Goal: Obtain resource: Download file/media

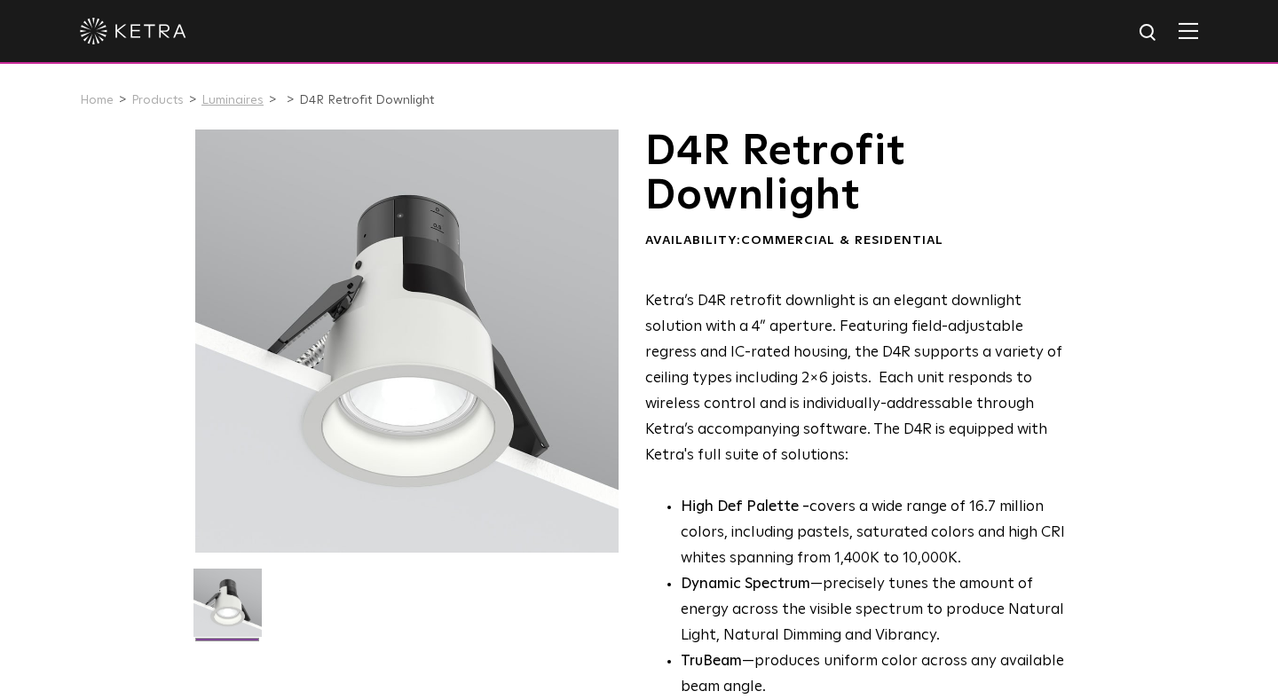
click at [227, 96] on link "Luminaires" at bounding box center [232, 100] width 62 height 12
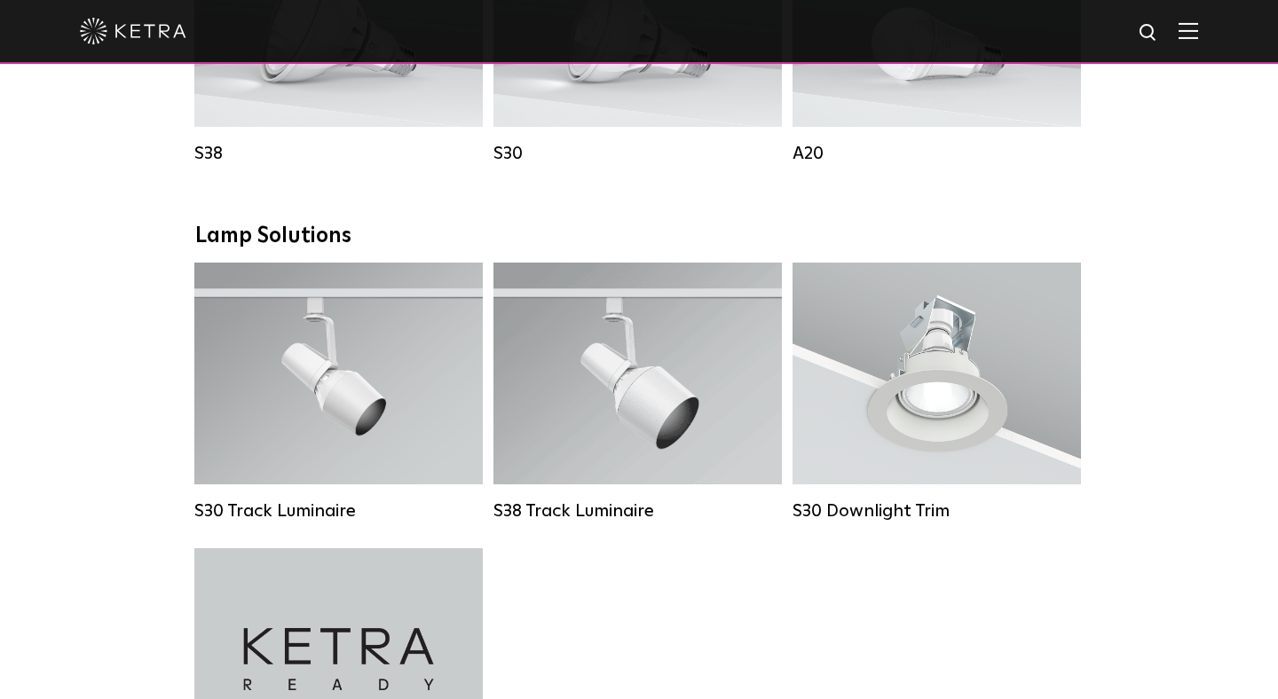
scroll to position [1495, 0]
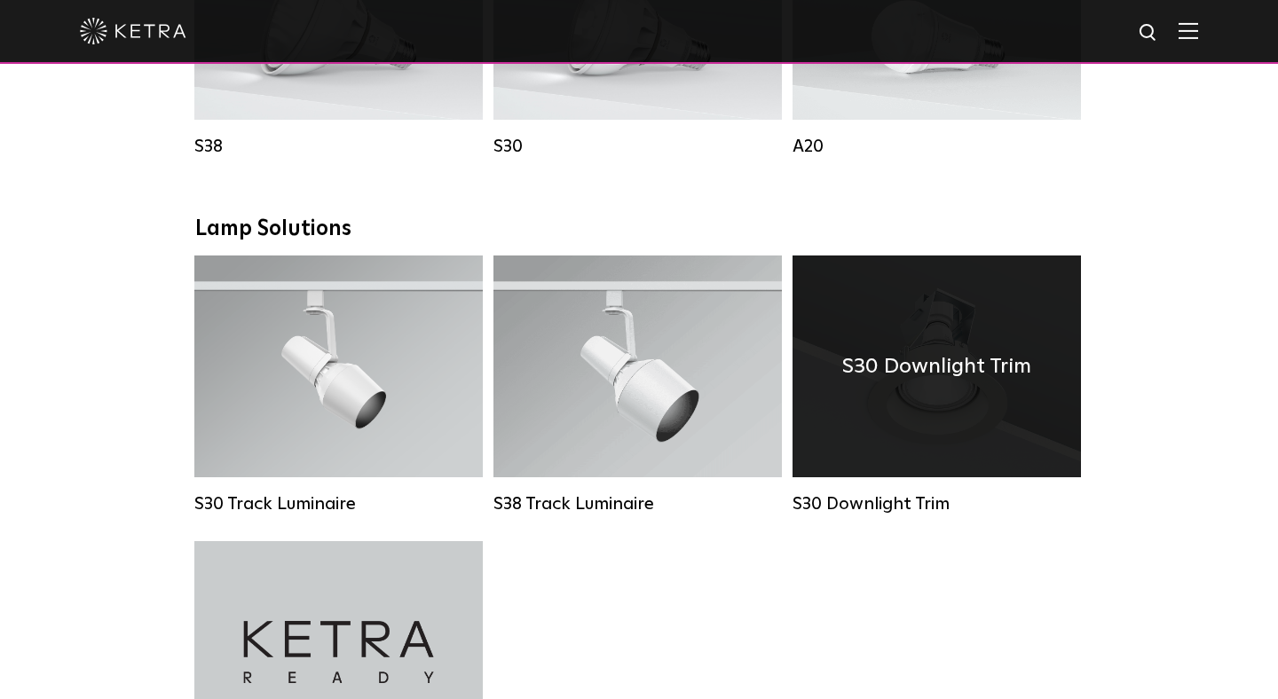
click at [948, 384] on div "S30 Downlight Trim" at bounding box center [937, 367] width 288 height 222
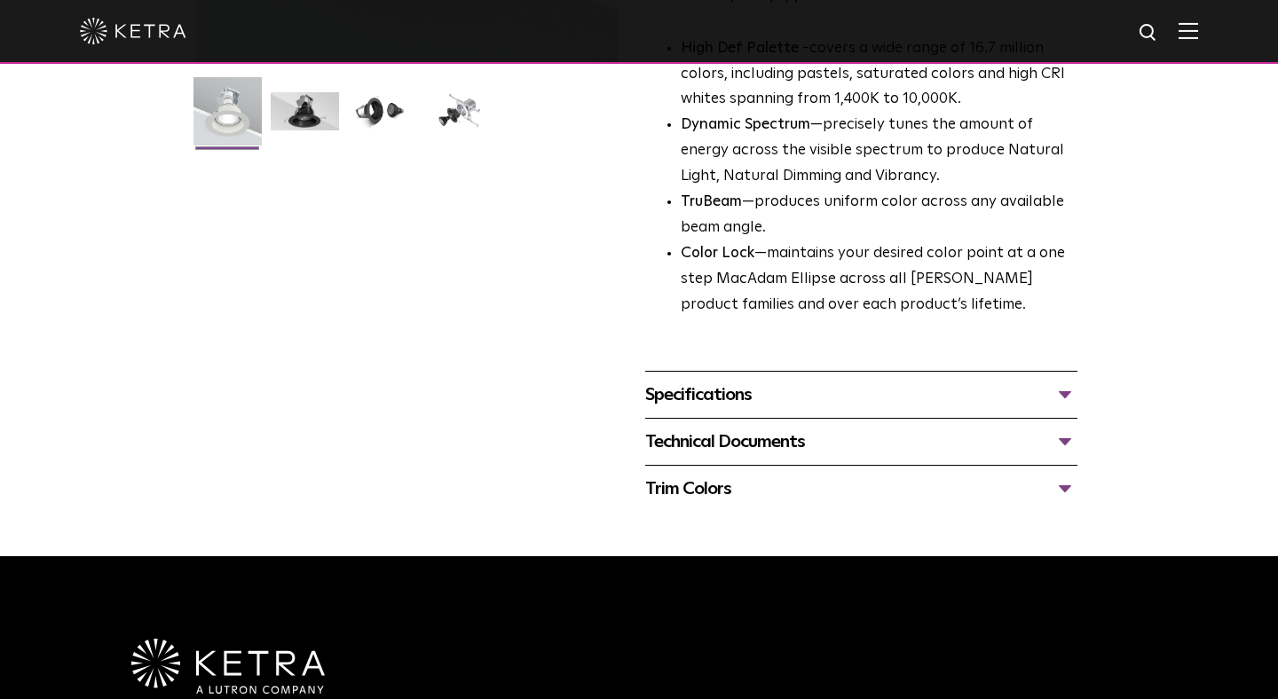
scroll to position [493, 0]
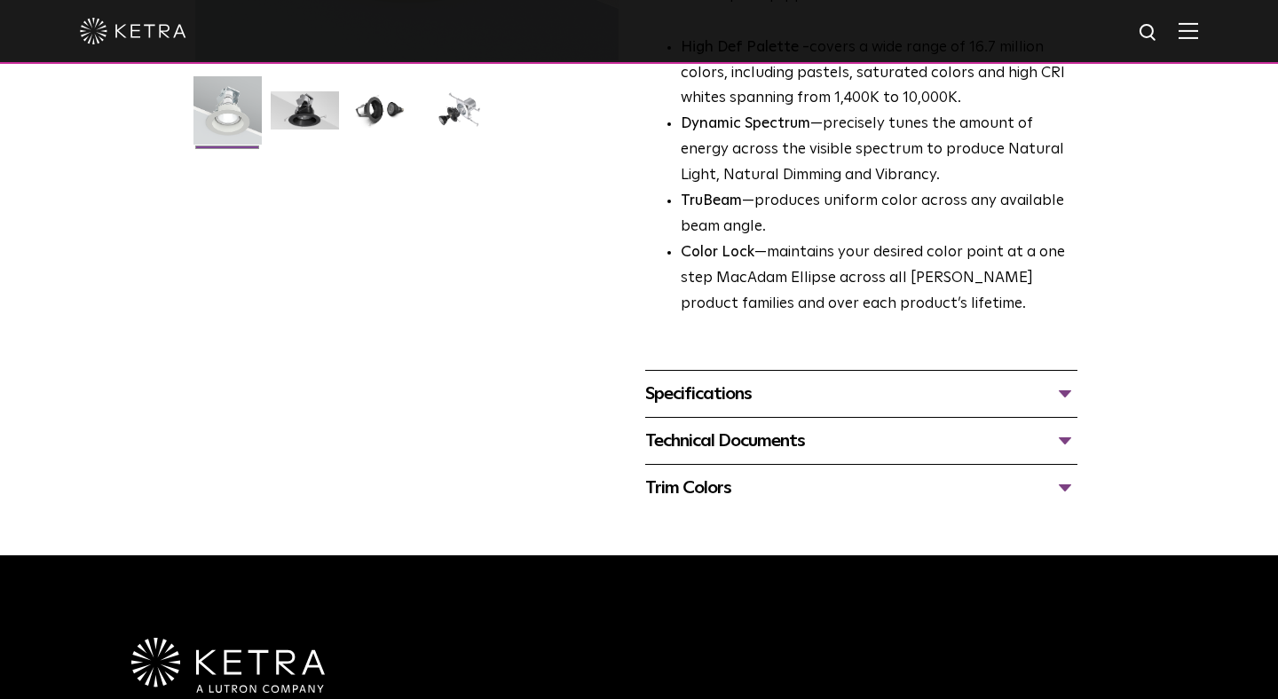
click at [703, 446] on div "Technical Documents" at bounding box center [861, 441] width 432 height 28
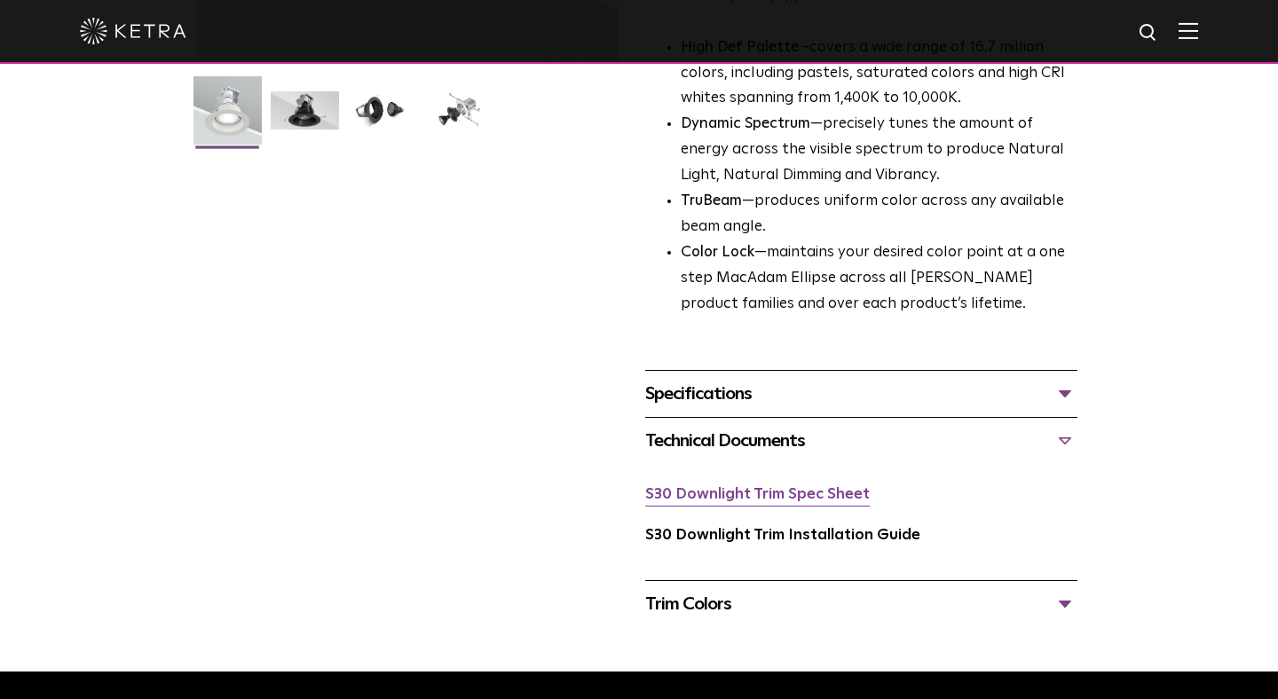
click at [716, 500] on link "S30 Downlight Trim Spec Sheet" at bounding box center [757, 494] width 225 height 15
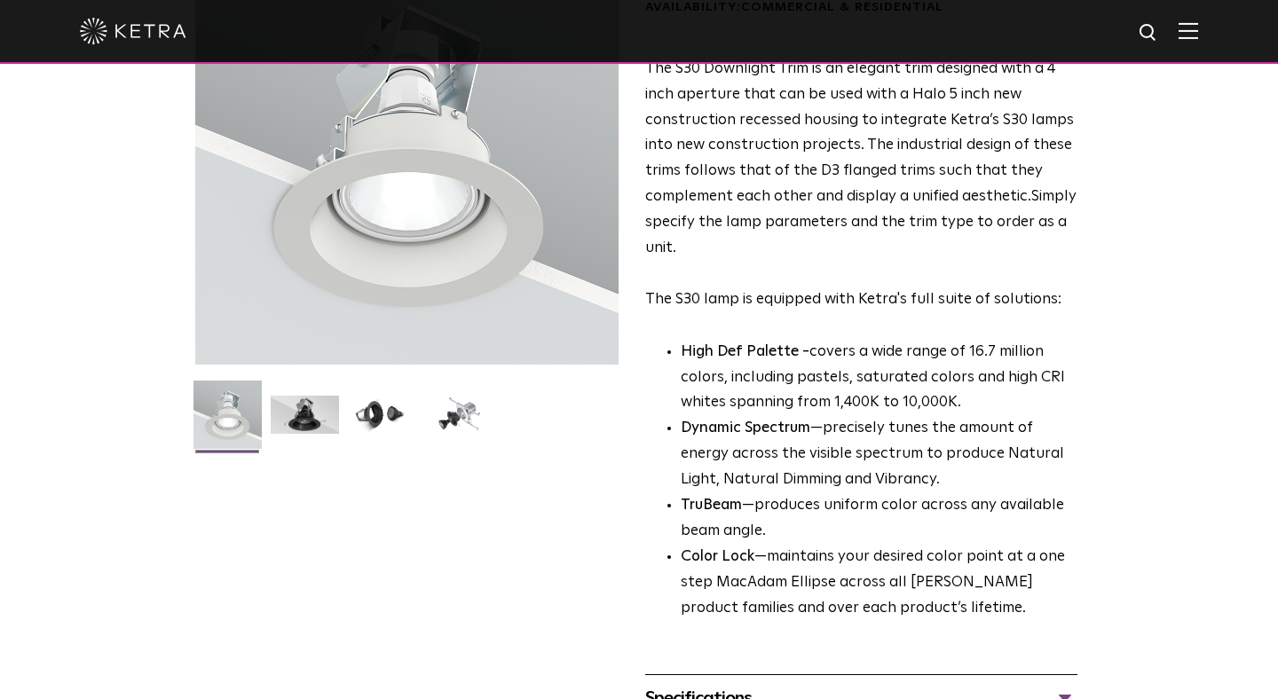
scroll to position [0, 0]
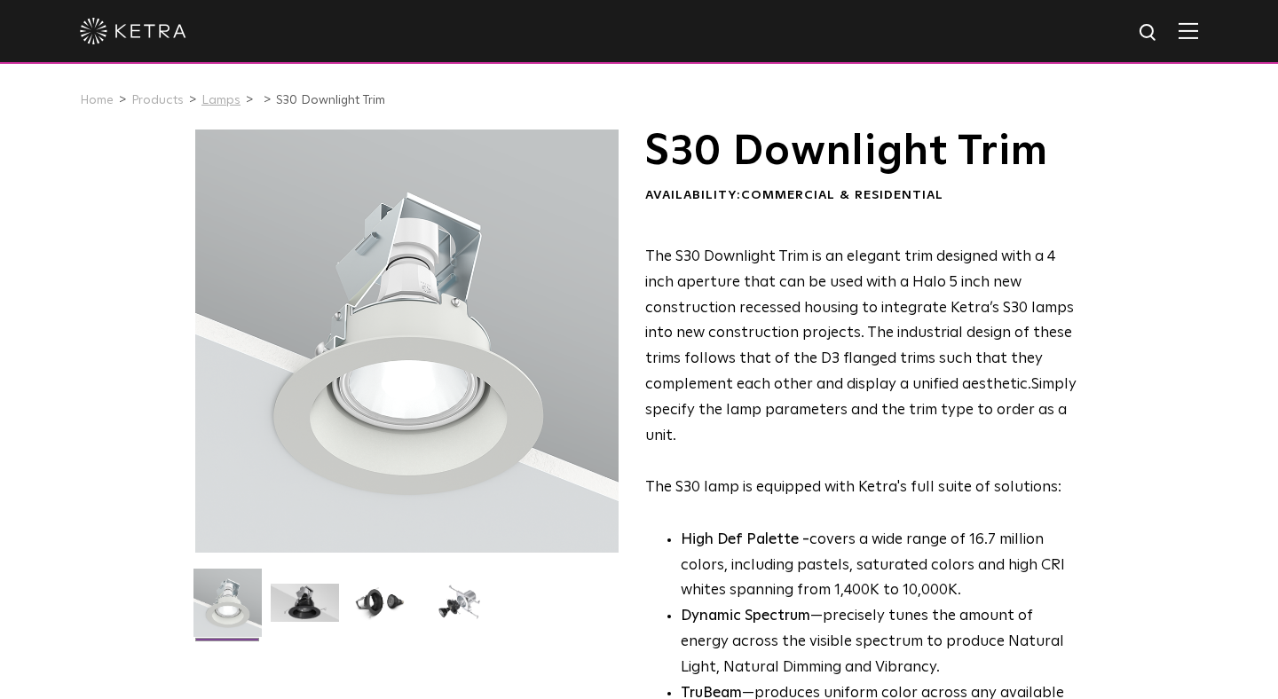
click at [215, 99] on link "Lamps" at bounding box center [220, 100] width 39 height 12
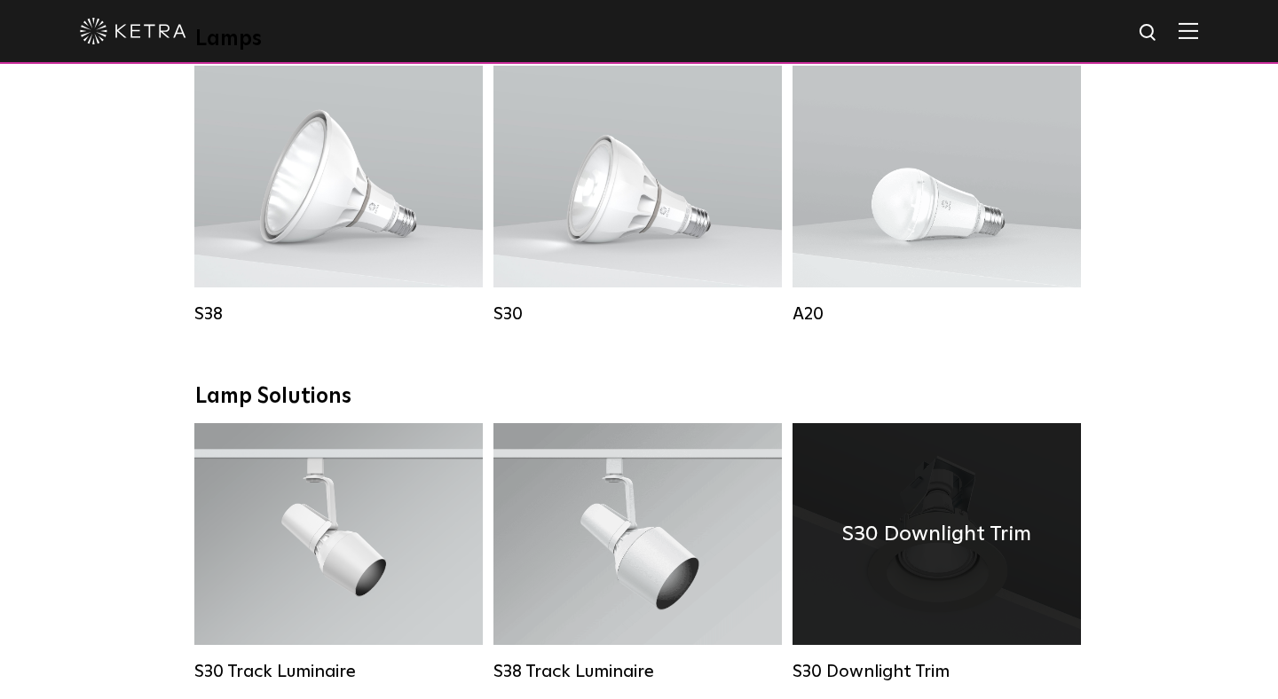
scroll to position [1306, 0]
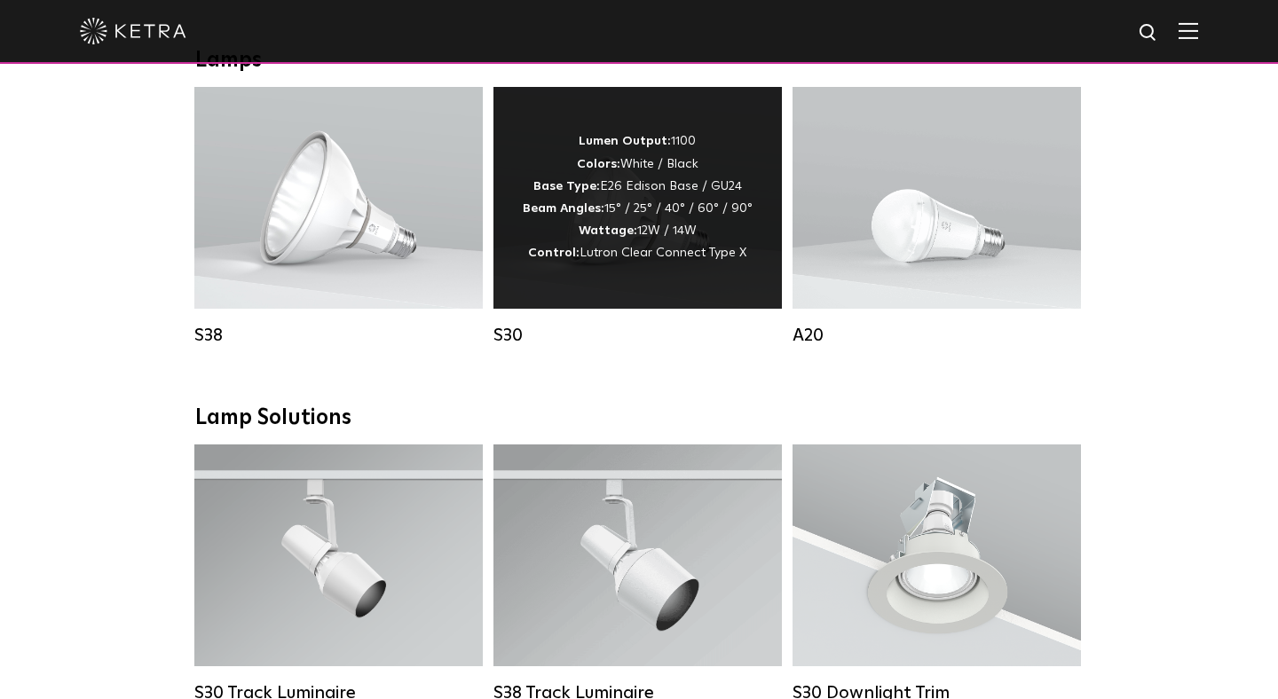
click at [611, 259] on span "Lutron Clear Connect Type X" at bounding box center [663, 253] width 167 height 12
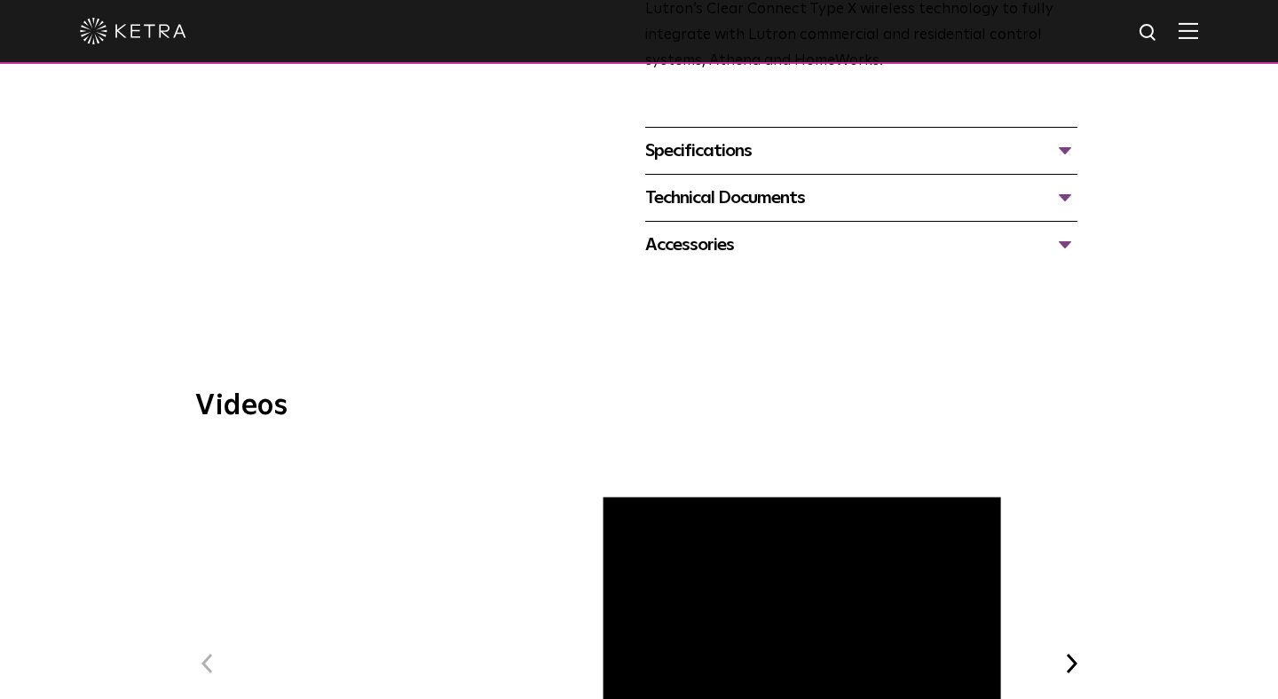
scroll to position [701, 0]
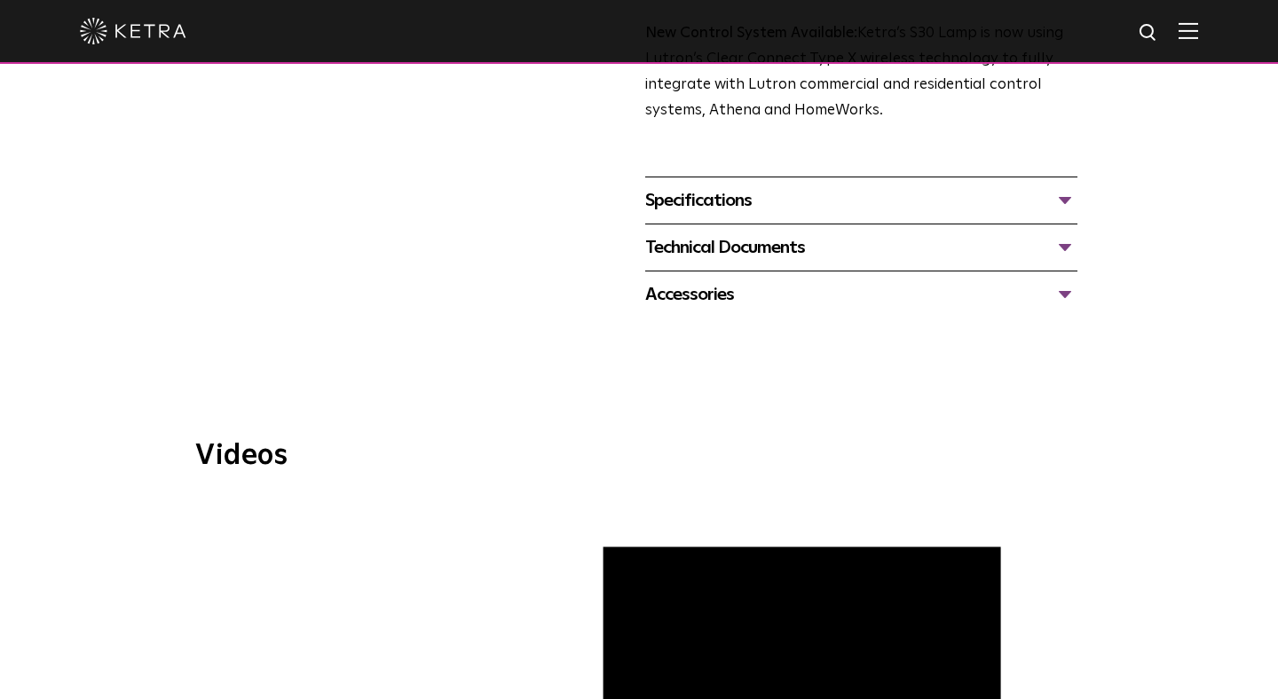
click at [702, 198] on div "Specifications" at bounding box center [861, 200] width 432 height 28
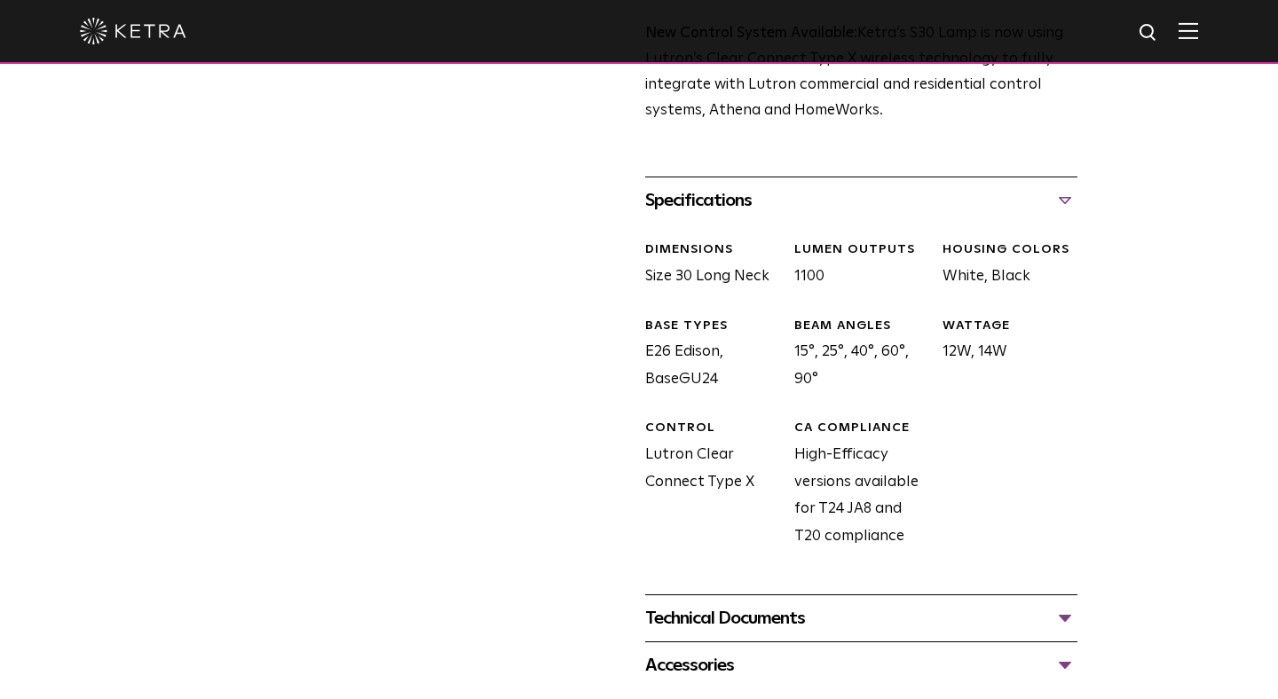
click at [753, 620] on div "Technical Documents" at bounding box center [861, 618] width 432 height 28
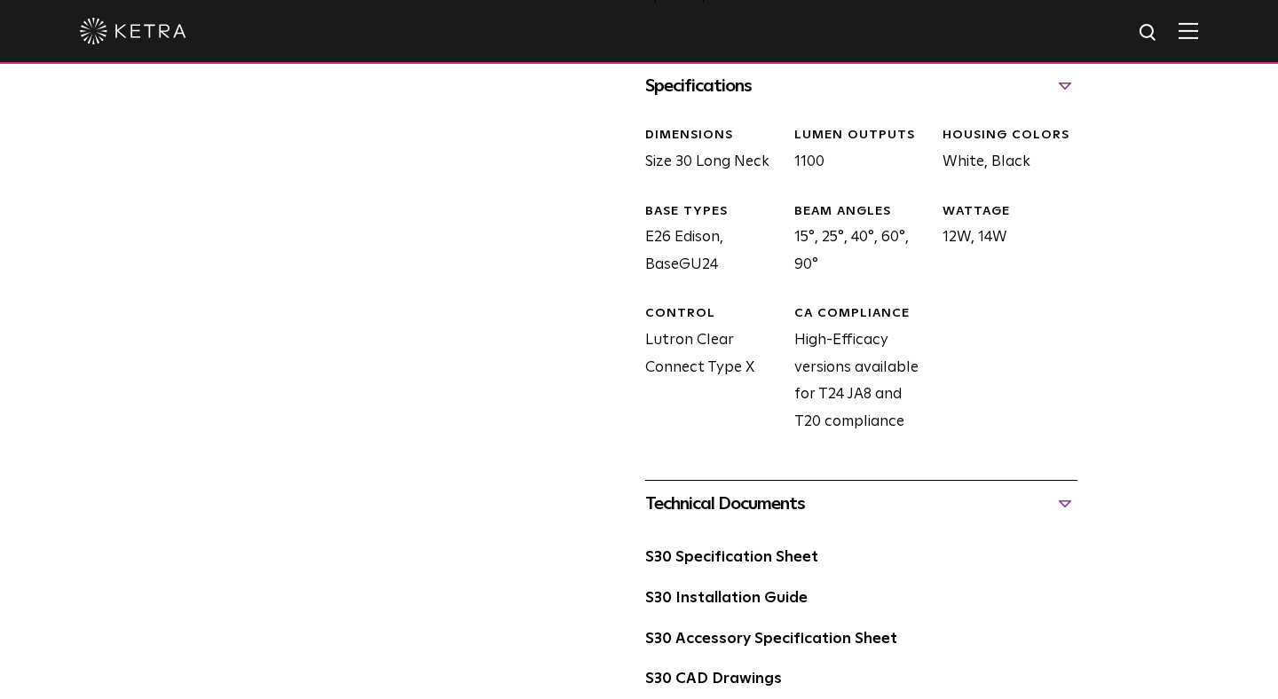
scroll to position [889, 0]
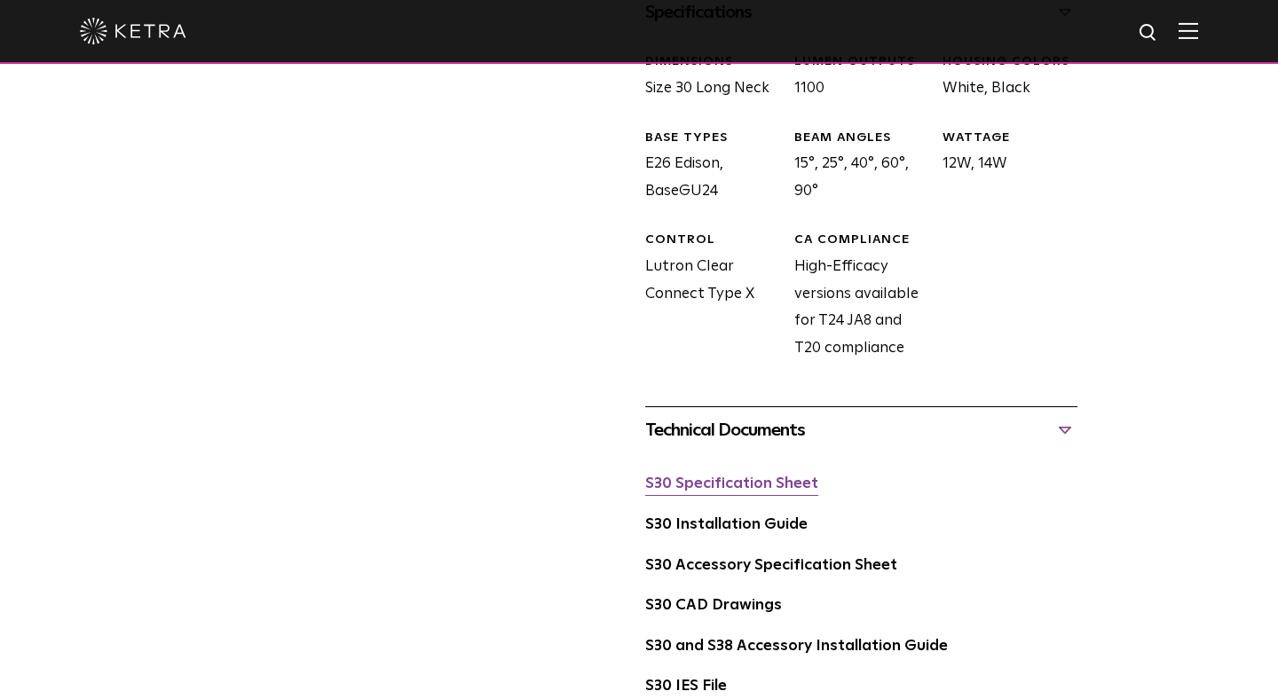
click at [753, 482] on link "S30 Specification Sheet" at bounding box center [731, 484] width 173 height 15
